Goal: Task Accomplishment & Management: Manage account settings

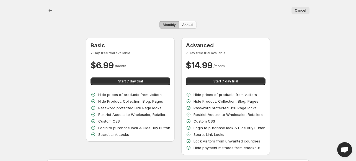
click at [192, 25] on span "Annual" at bounding box center [187, 25] width 11 height 4
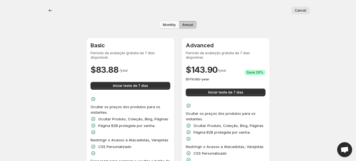
click at [168, 27] on button "Monthly" at bounding box center [170, 25] width 20 height 8
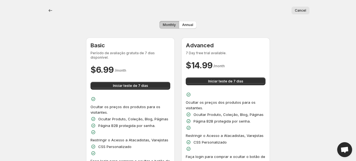
click at [301, 7] on button "Cancel" at bounding box center [301, 11] width 18 height 8
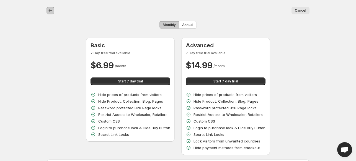
click at [53, 7] on button "back" at bounding box center [51, 11] width 8 height 8
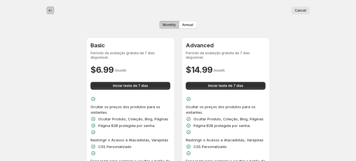
click at [53, 7] on button "back" at bounding box center [51, 11] width 8 height 8
